Goal: Task Accomplishment & Management: Use online tool/utility

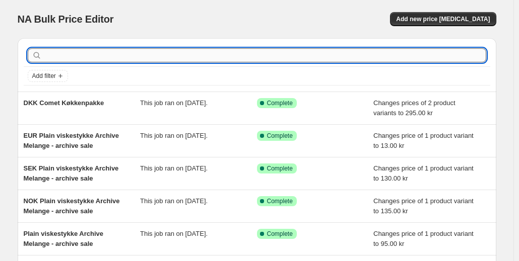
click at [208, 55] on input "text" at bounding box center [265, 55] width 442 height 14
type input "Plain"
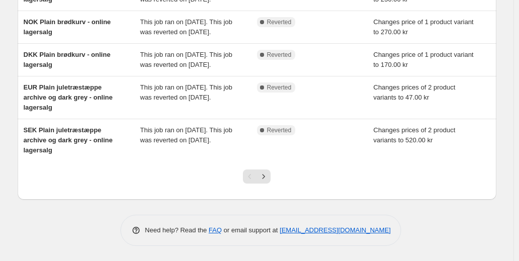
scroll to position [302, 0]
click at [268, 182] on icon "Next" at bounding box center [263, 177] width 10 height 10
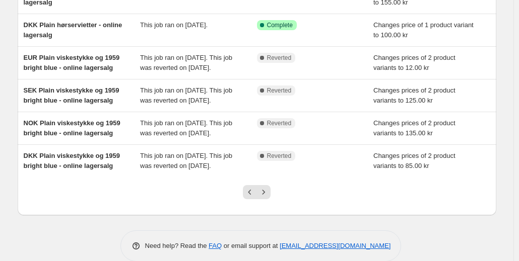
scroll to position [282, 0]
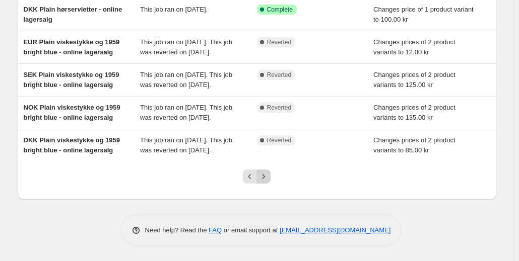
click at [265, 182] on icon "Next" at bounding box center [263, 177] width 10 height 10
